Goal: Find specific page/section: Find specific page/section

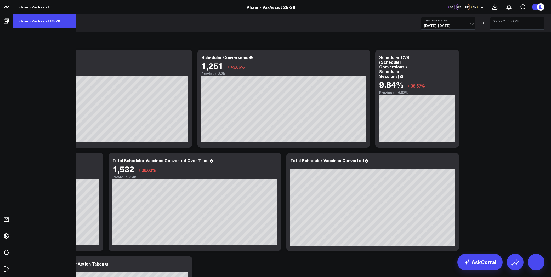
scroll to position [805, 0]
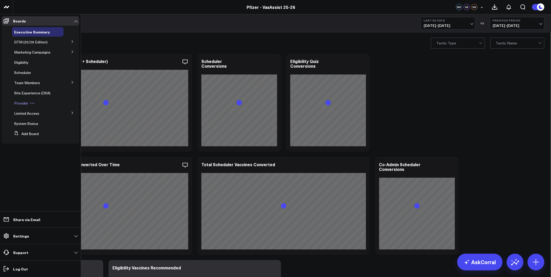
click at [26, 106] on div "Provider" at bounding box center [38, 103] width 52 height 9
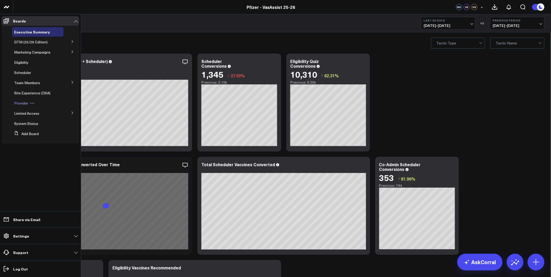
click at [23, 104] on span "Provider" at bounding box center [21, 103] width 14 height 5
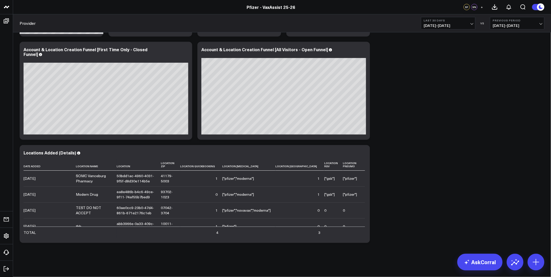
click at [475, 188] on div "Locations Added Modify via AI Copy link to widget Ask support Remove Create lin…" at bounding box center [282, 83] width 530 height 325
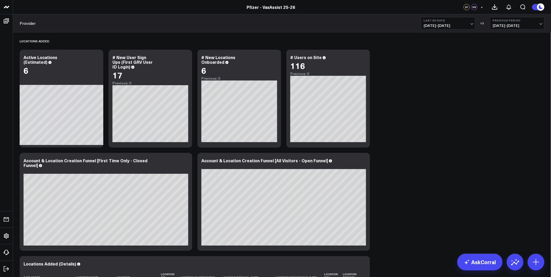
click at [465, 112] on div "Locations Added Modify via AI Copy link to widget Ask support Remove Create lin…" at bounding box center [282, 194] width 530 height 325
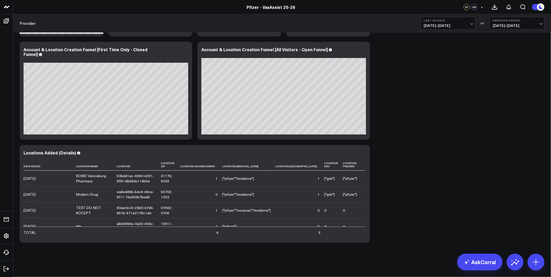
click at [392, 176] on div "Locations Added Modify via AI Copy link to widget Ask support Remove Create lin…" at bounding box center [282, 83] width 530 height 325
click at [508, 173] on div "Locations Added Modify via AI Copy link to widget Ask support Remove Create lin…" at bounding box center [282, 83] width 530 height 325
